Goal: Find specific page/section: Find specific page/section

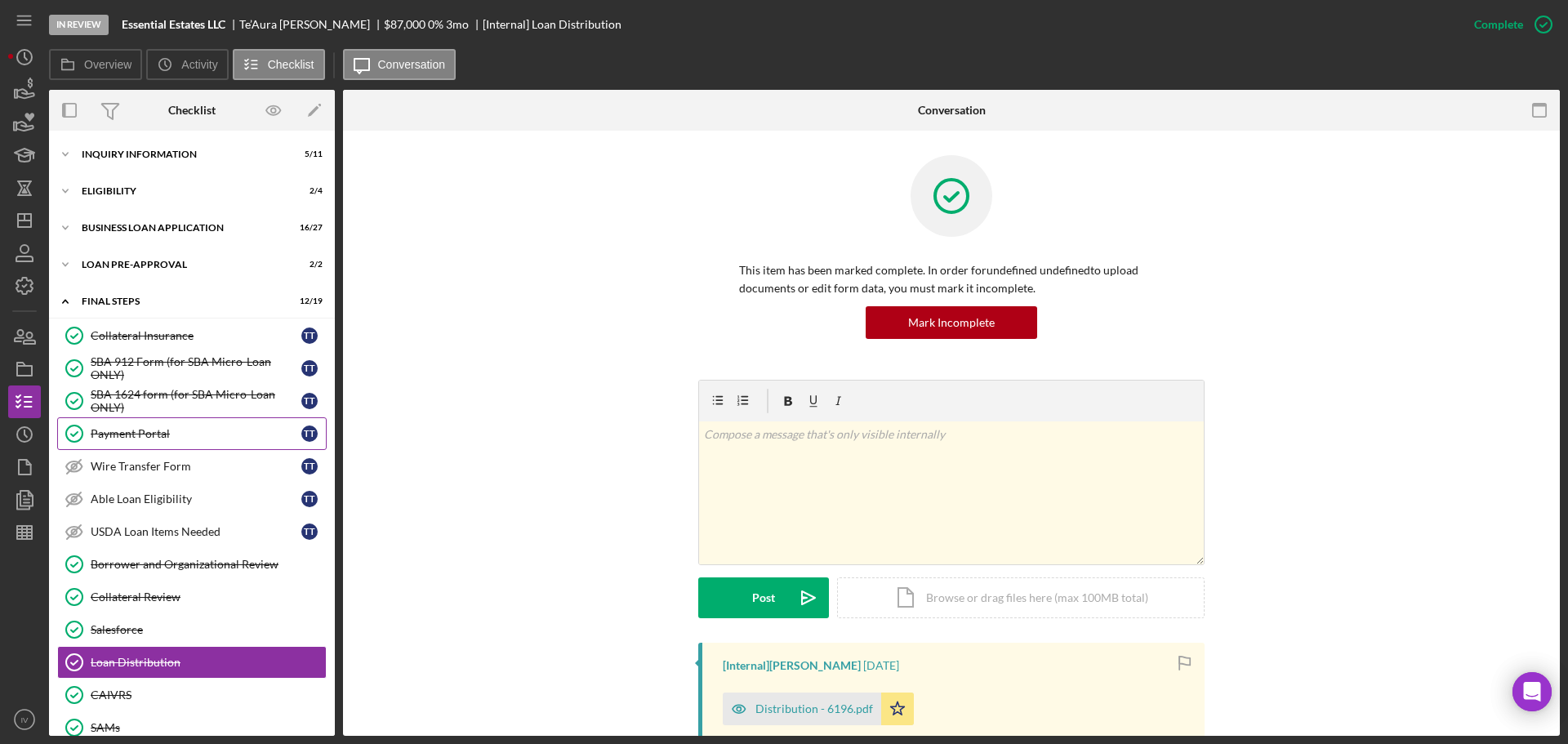
scroll to position [230, 0]
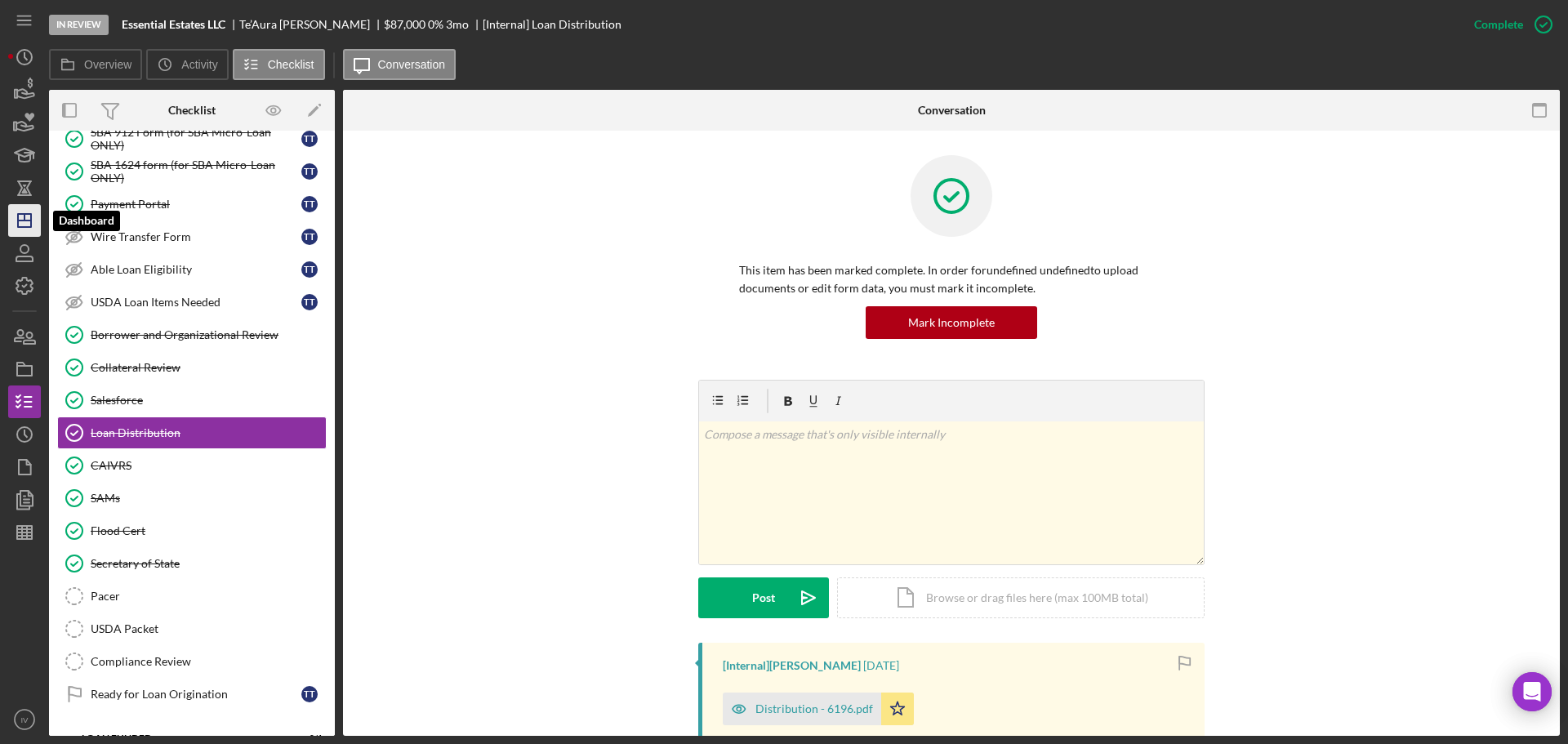
click at [31, 223] on polygon "button" at bounding box center [25, 220] width 13 height 13
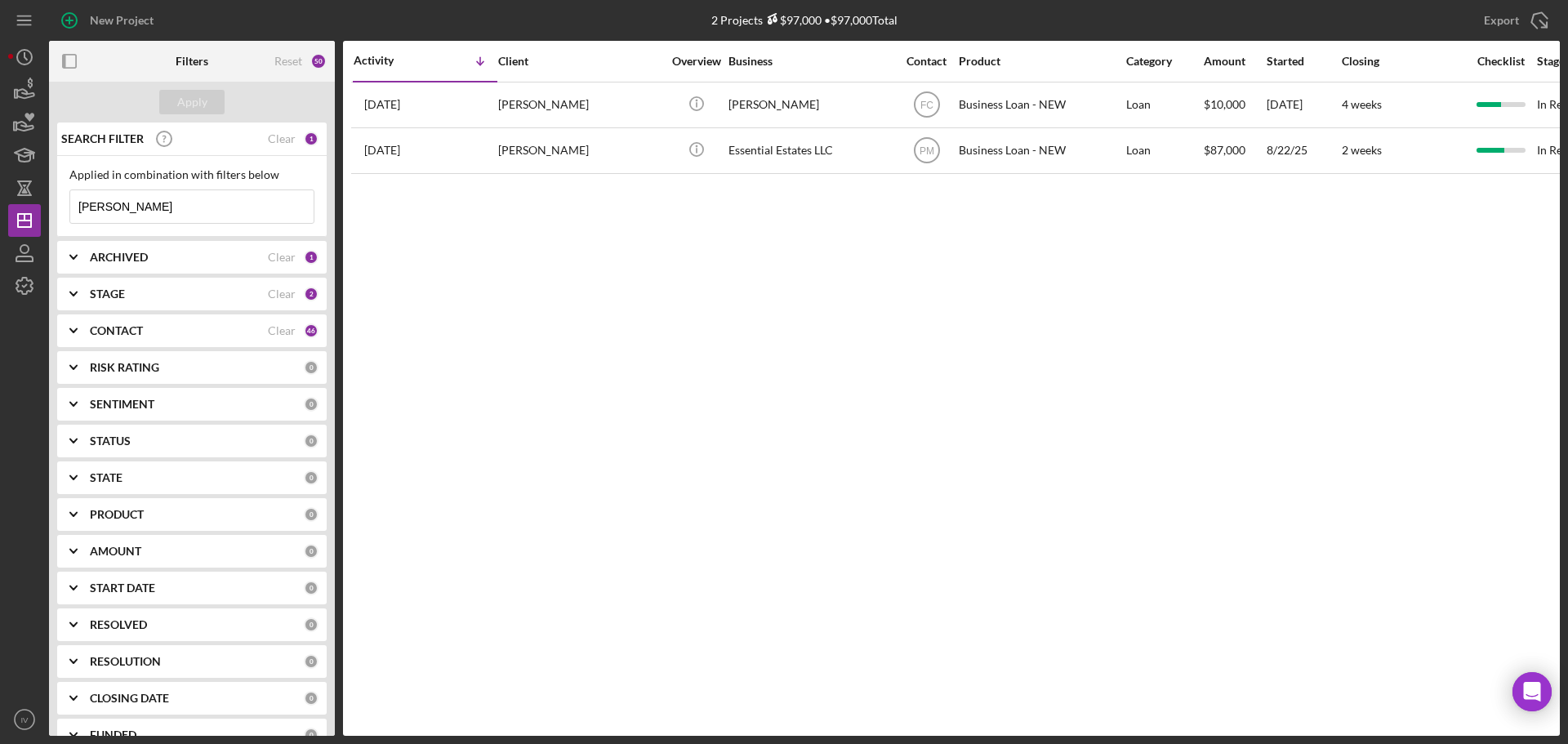
drag, startPoint x: 153, startPoint y: 211, endPoint x: 55, endPoint y: 193, distance: 99.6
click at [55, 199] on div "SEARCH FILTER Clear 1 Applied in combination with filters below [PERSON_NAME] I…" at bounding box center [192, 429] width 286 height 613
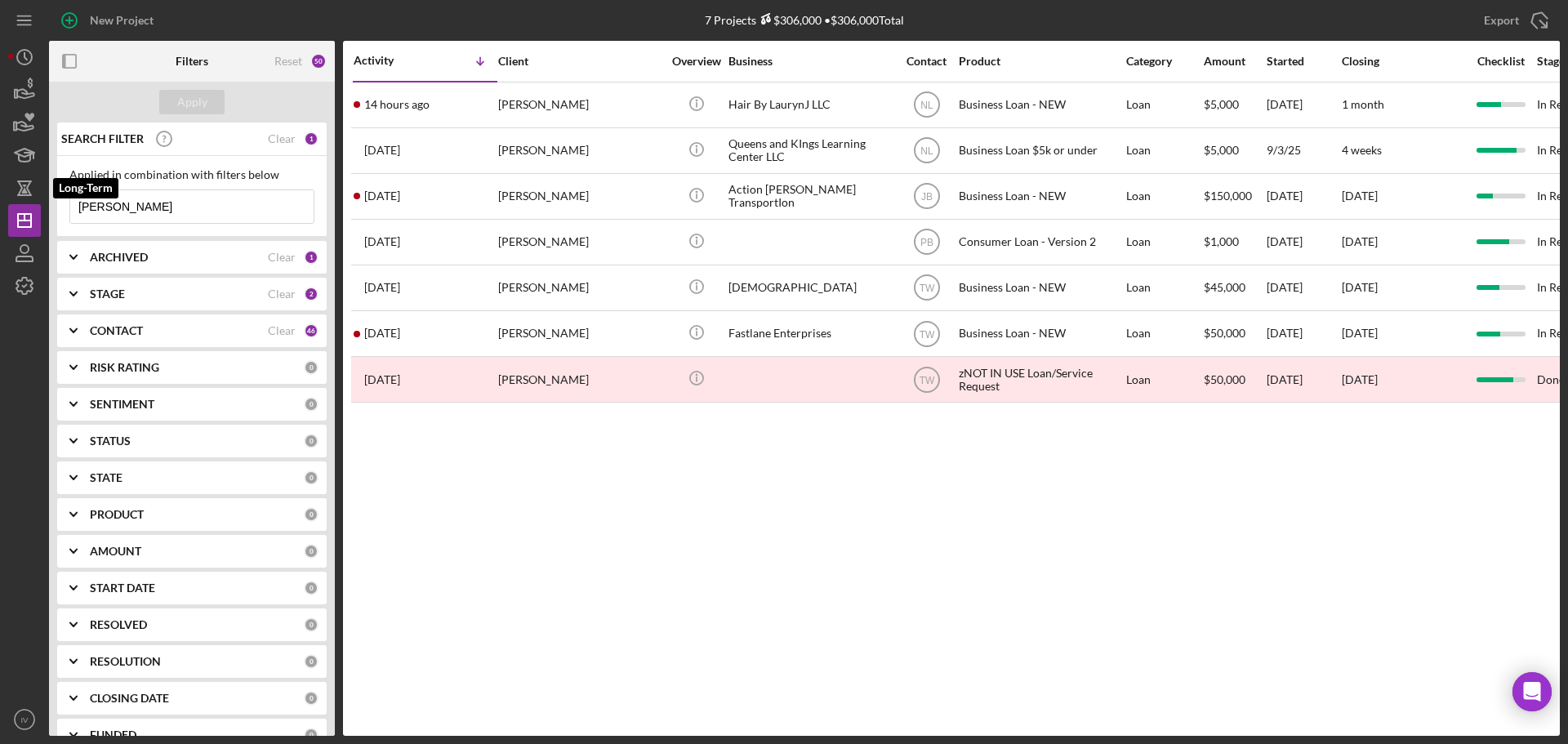
drag, startPoint x: 125, startPoint y: 211, endPoint x: -19, endPoint y: 197, distance: 144.7
click at [0, 197] on html "New Project 7 Projects $306,000 • $306,000 Total [PERSON_NAME] Export Icon/Expo…" at bounding box center [784, 372] width 1568 height 744
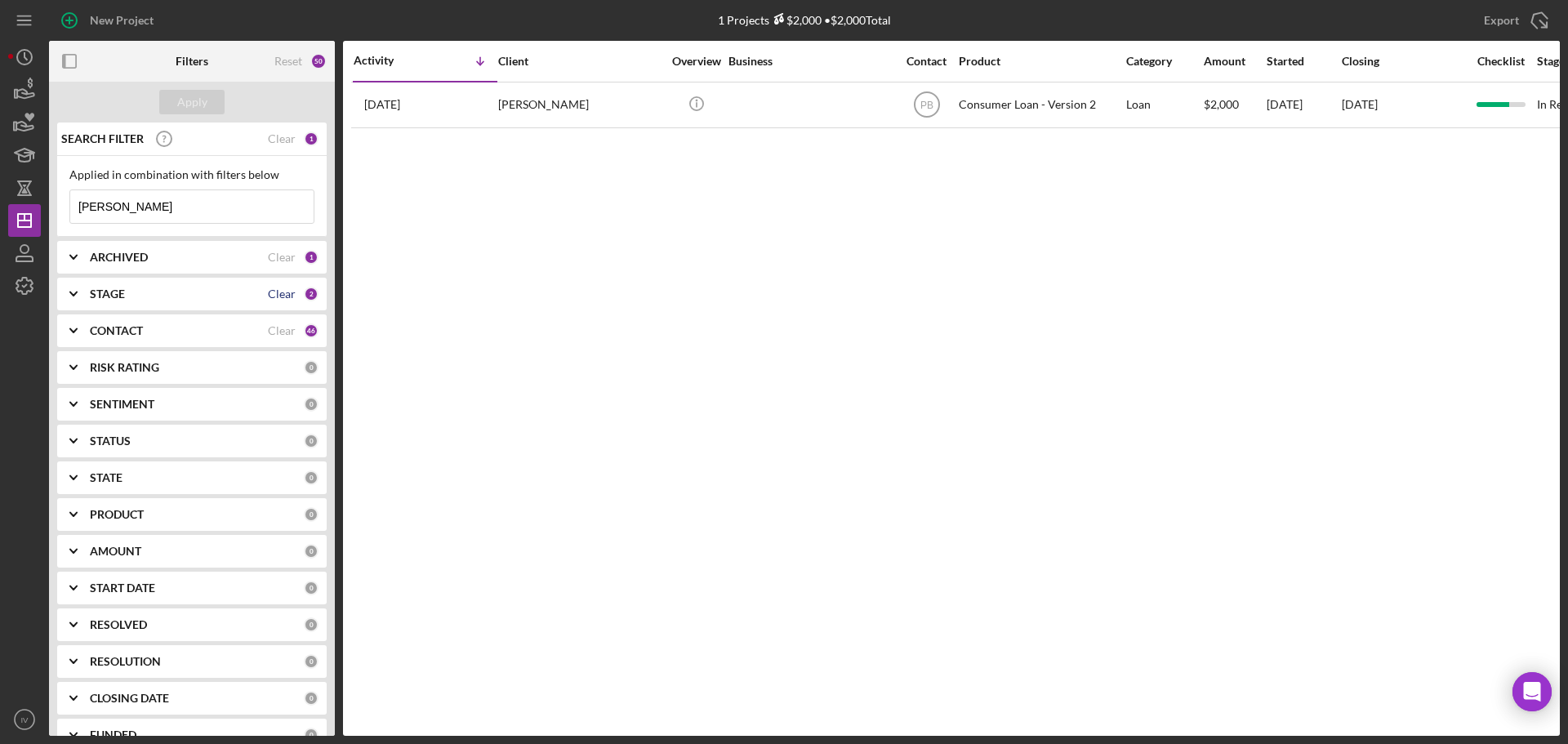
type input "[PERSON_NAME]"
click at [273, 294] on div "Clear" at bounding box center [282, 293] width 28 height 13
click at [77, 290] on icon "Icon/Expander" at bounding box center [73, 293] width 41 height 41
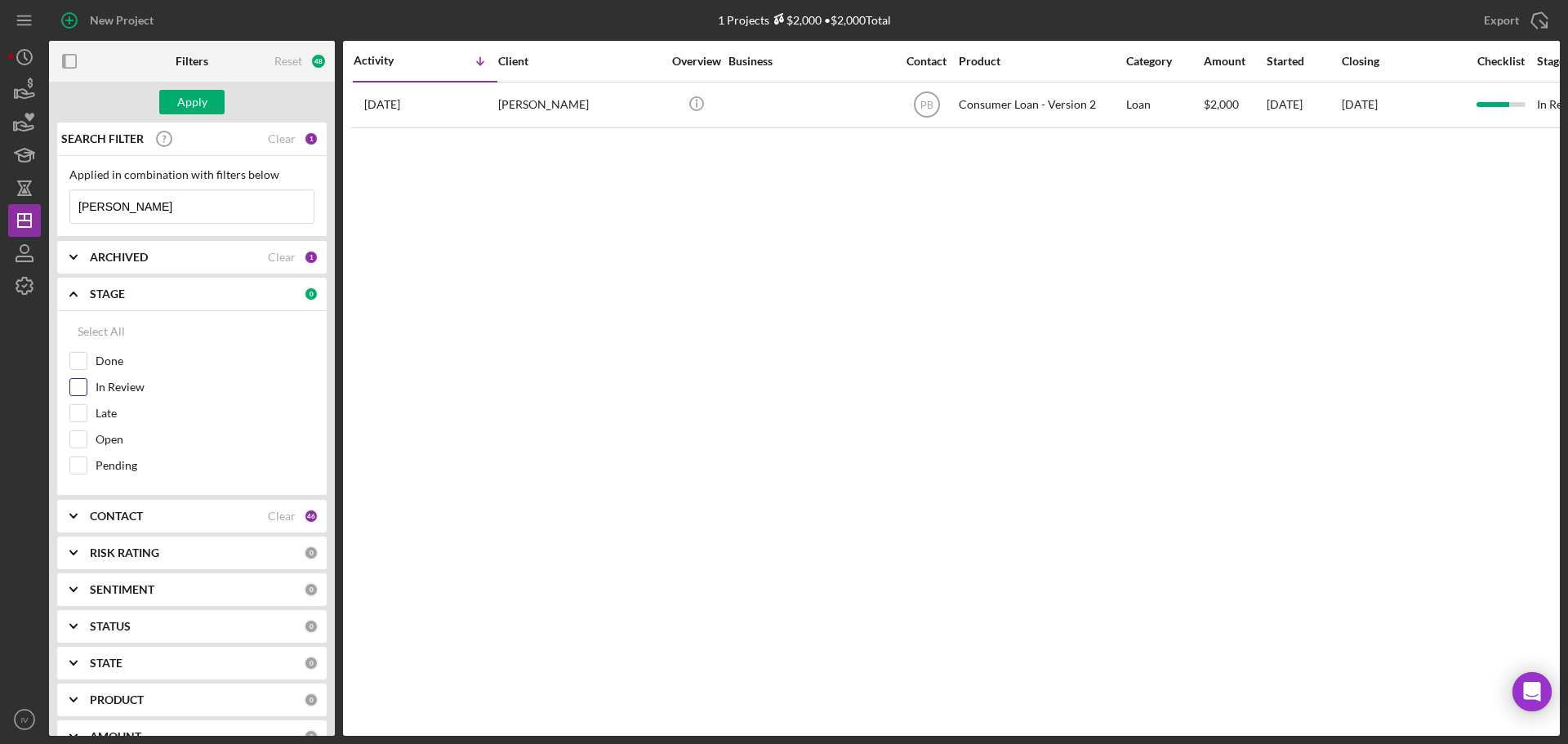
drag, startPoint x: 75, startPoint y: 386, endPoint x: 75, endPoint y: 397, distance: 11.0
click at [75, 387] on input "In Review" at bounding box center [78, 387] width 16 height 16
checkbox input "true"
click at [75, 433] on input "Open" at bounding box center [78, 439] width 16 height 16
checkbox input "true"
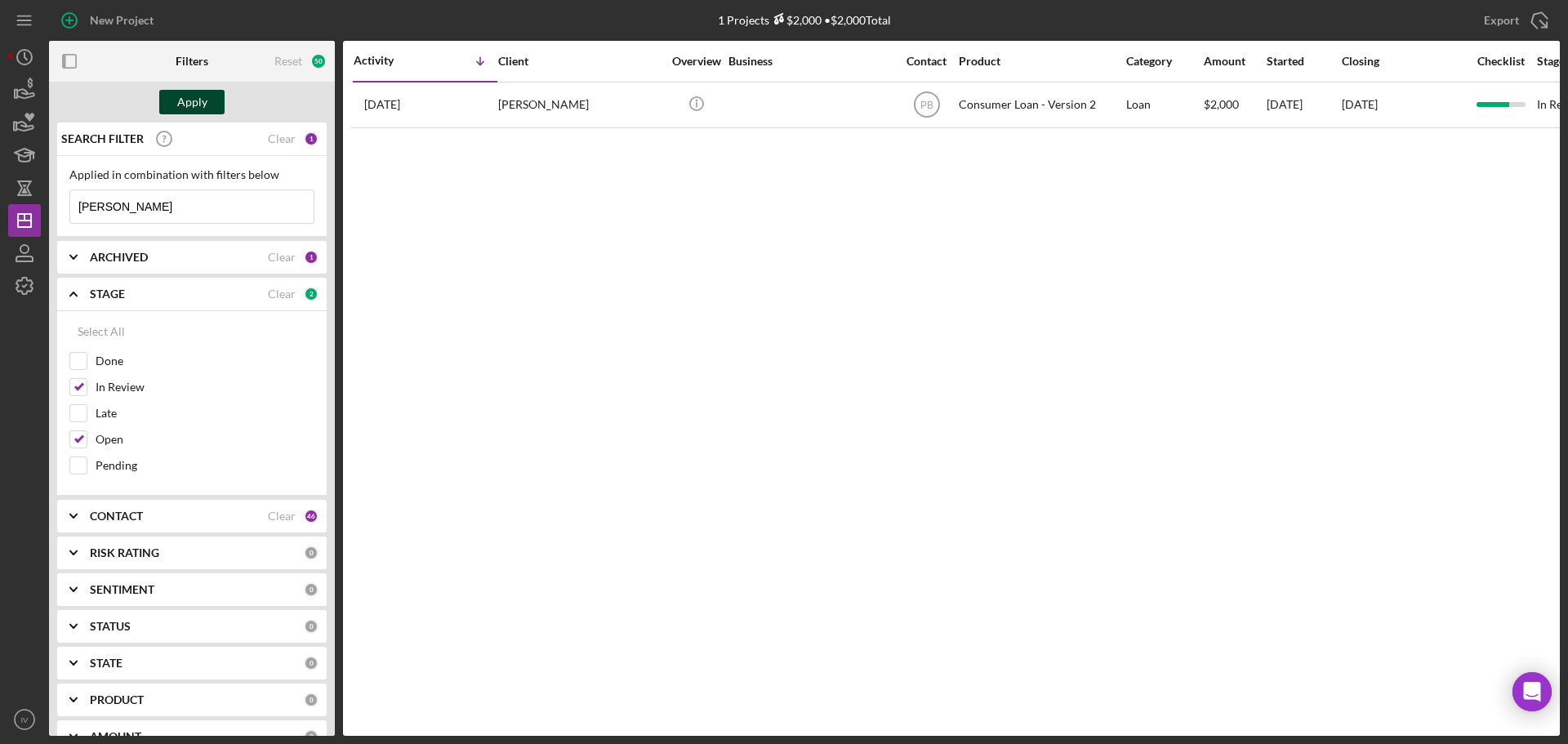
click at [190, 98] on div "Apply" at bounding box center [192, 102] width 30 height 25
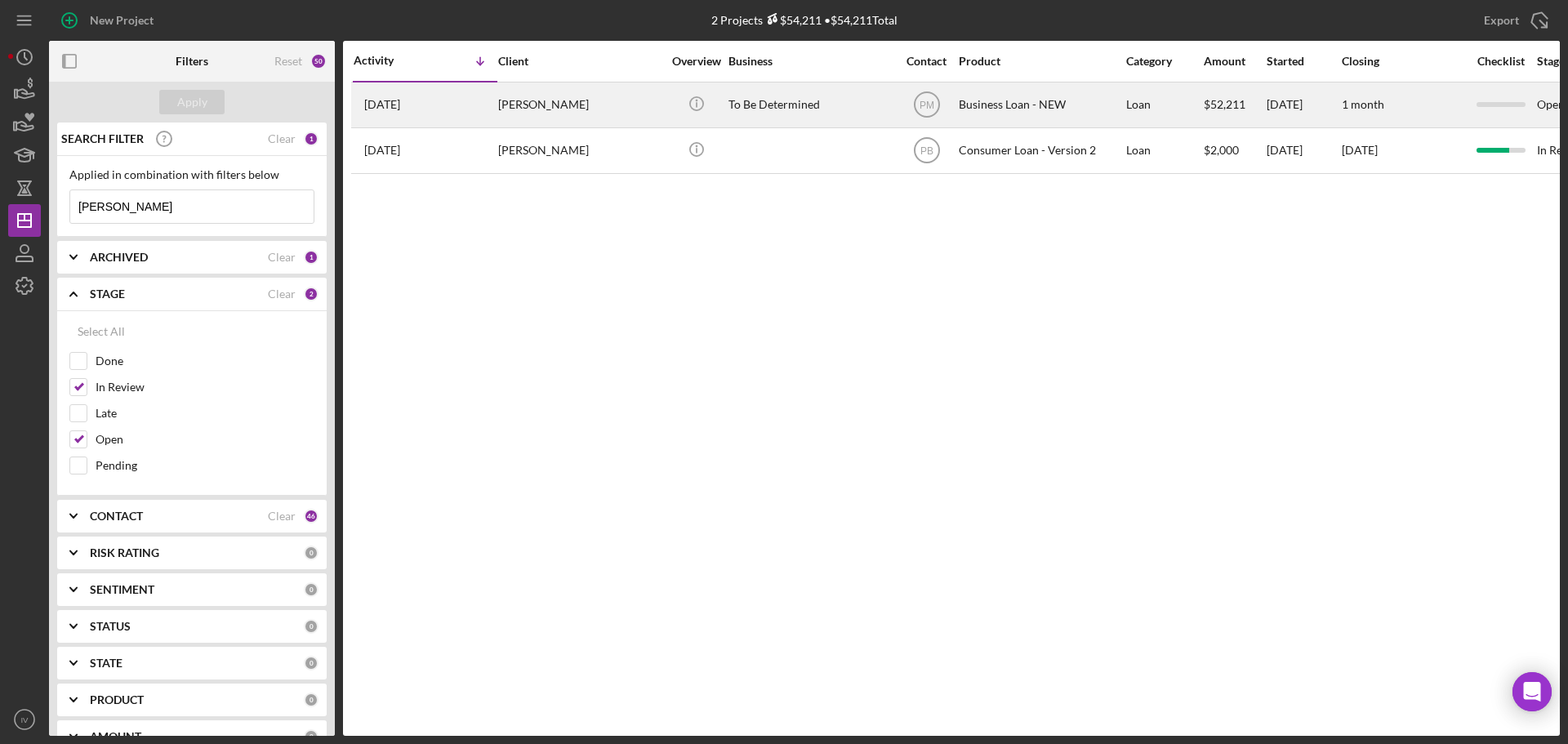
click at [550, 101] on div "[PERSON_NAME]" at bounding box center [580, 105] width 164 height 44
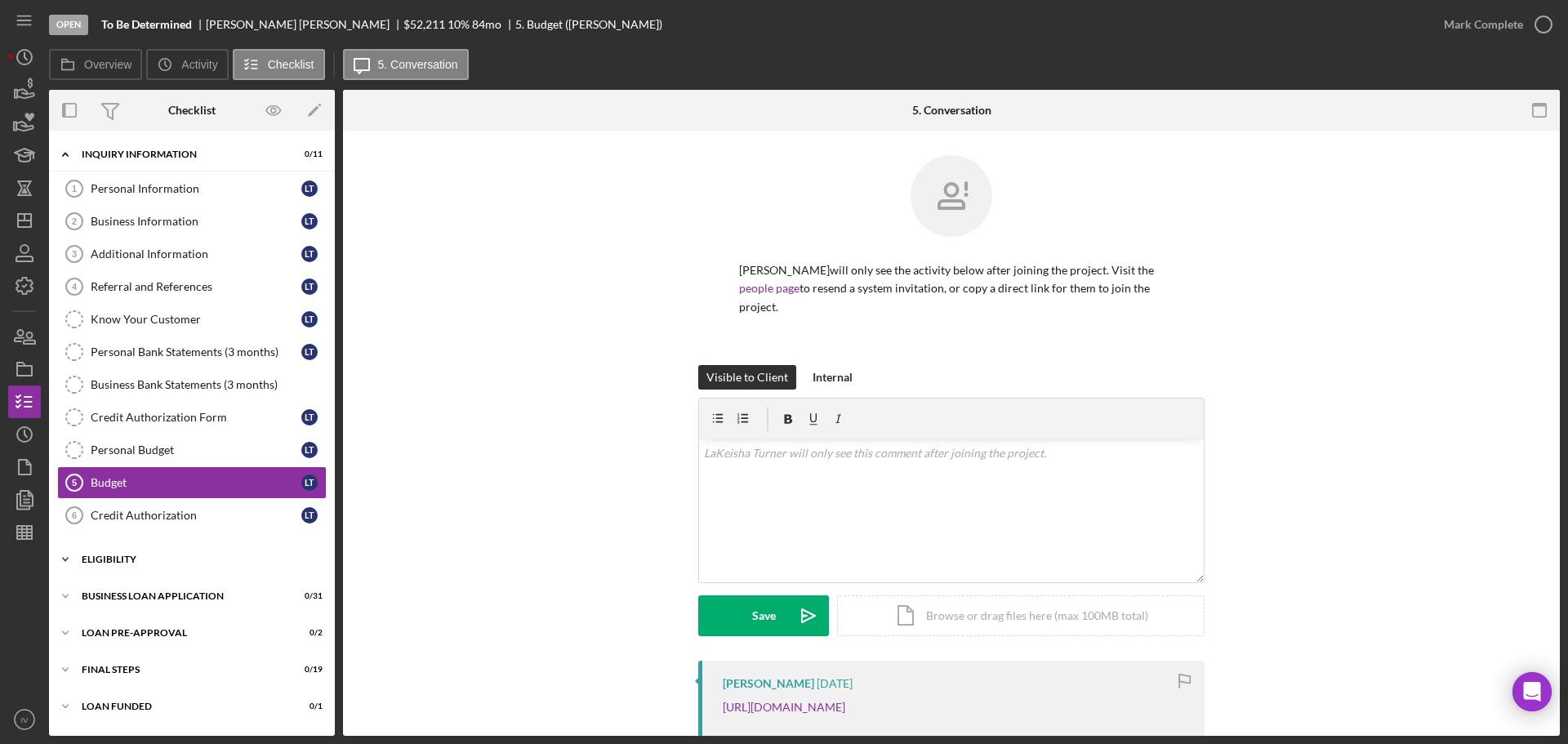
click at [141, 561] on div "ELIGIBILITY" at bounding box center [198, 559] width 233 height 10
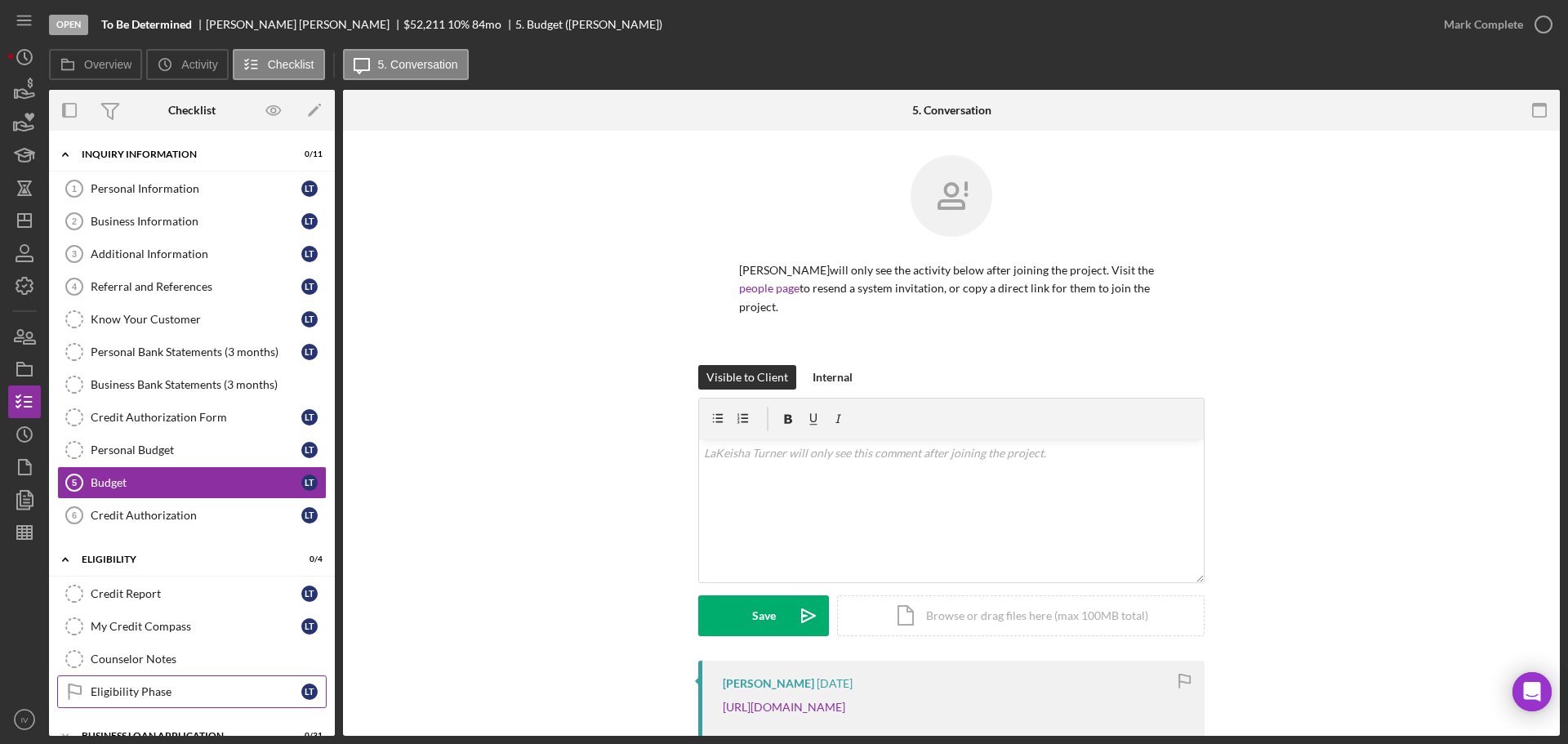
scroll to position [135, 0]
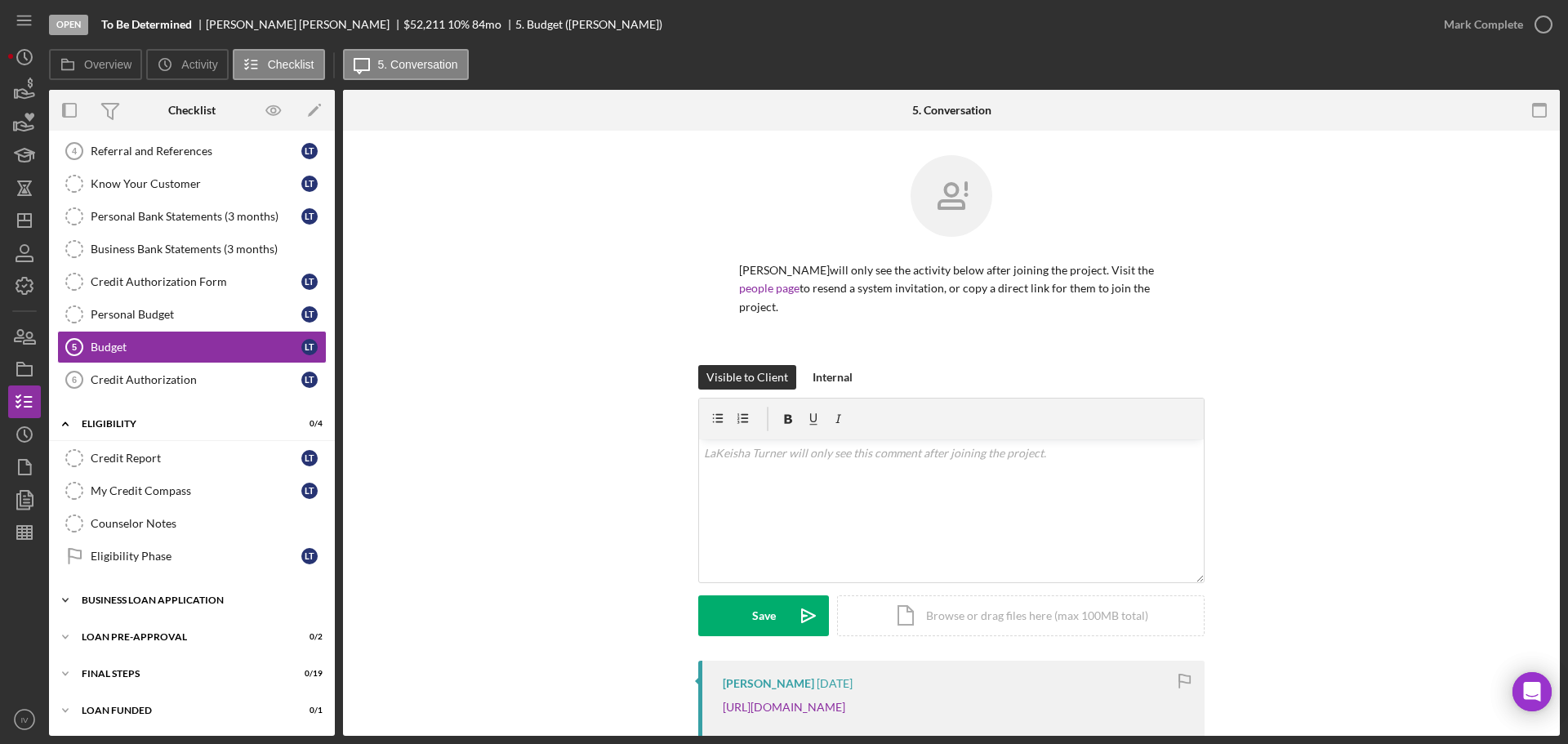
click at [145, 592] on div "Icon/Expander BUSINESS LOAN APPLICATION 0 / 31" at bounding box center [192, 600] width 286 height 33
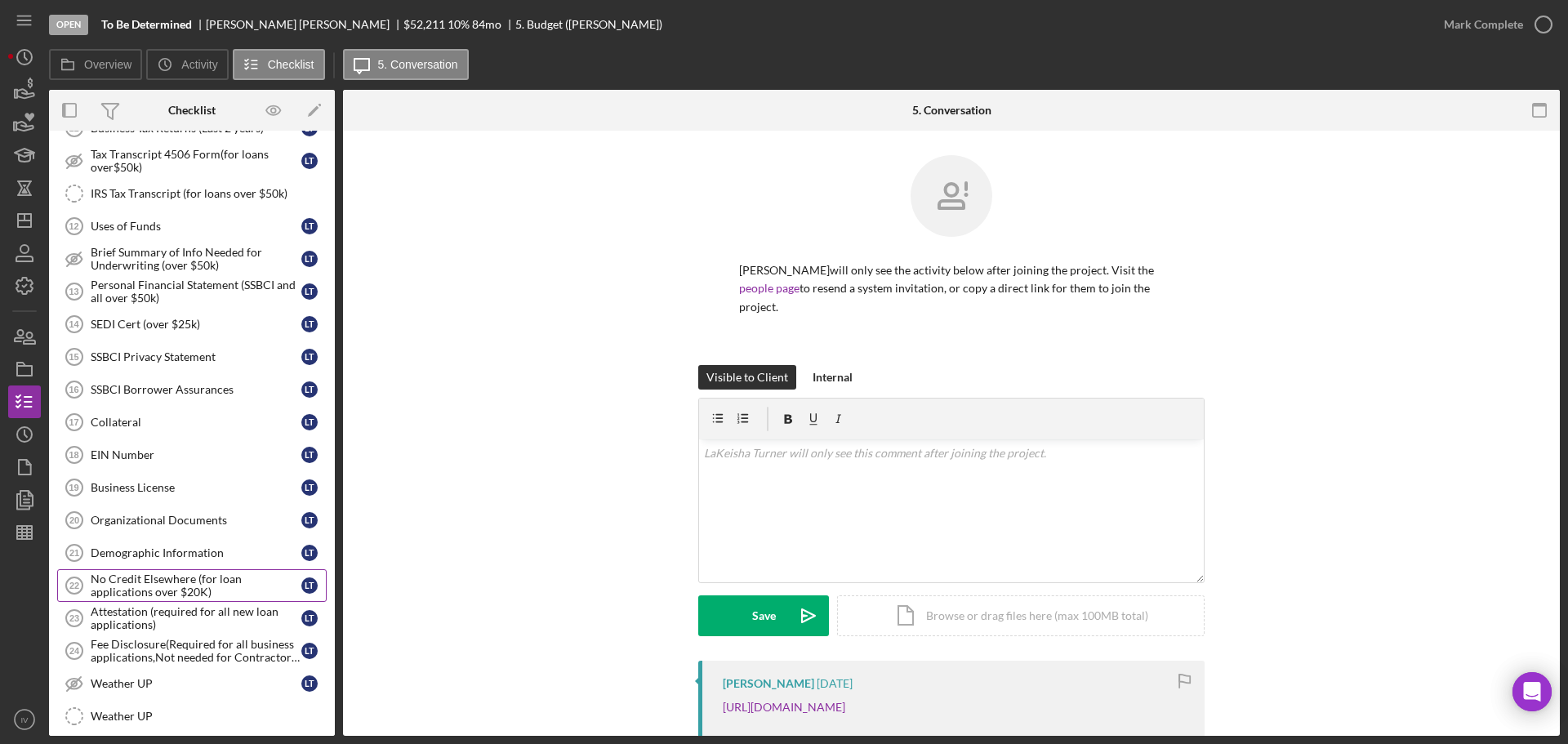
scroll to position [1156, 0]
